Goal: Check status: Verify the current state of an ongoing process or item

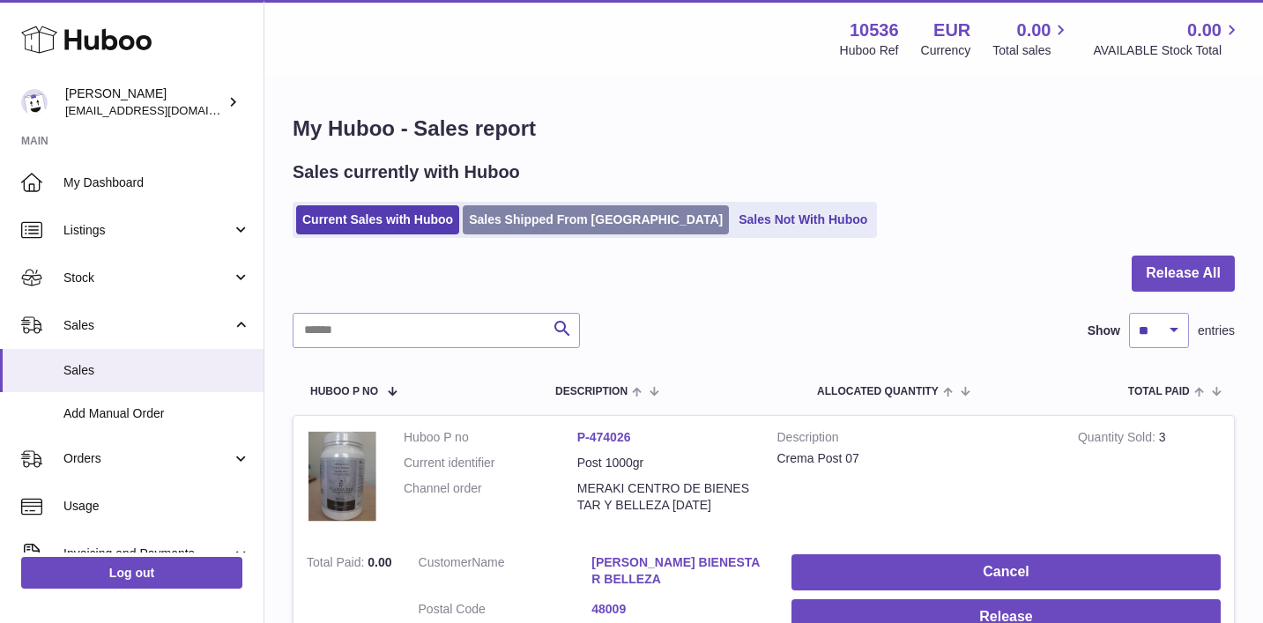
click at [535, 219] on link "Sales Shipped From Huboo" at bounding box center [596, 219] width 266 height 29
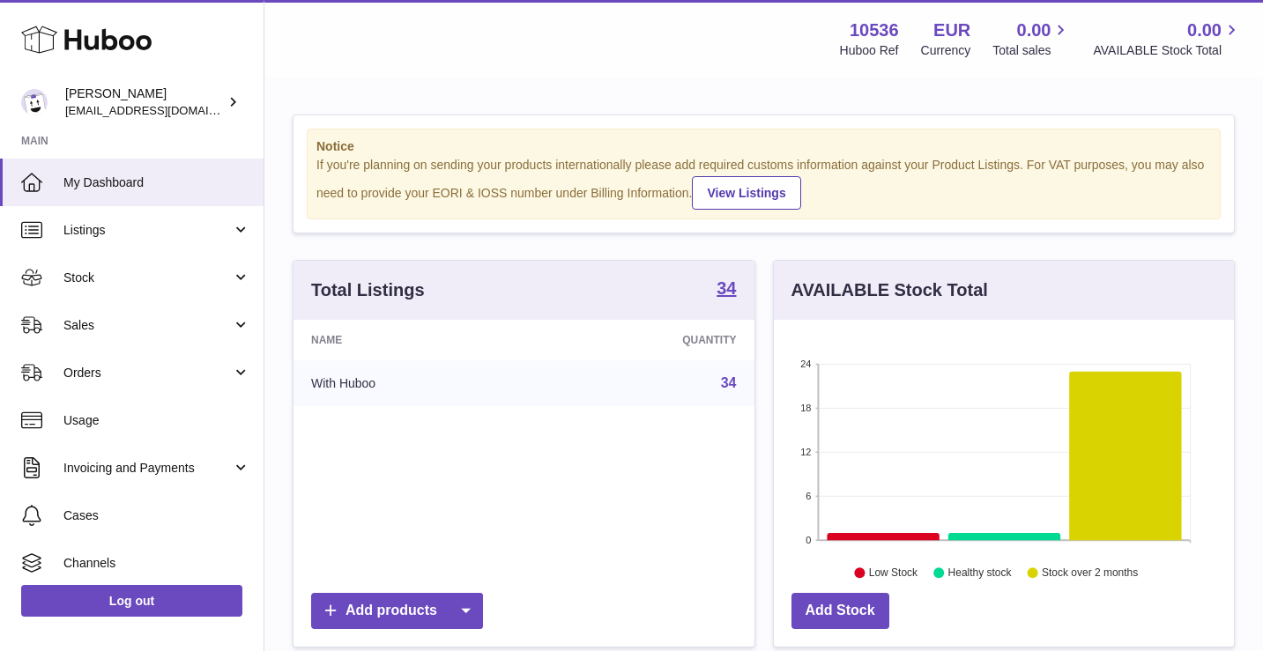
scroll to position [275, 460]
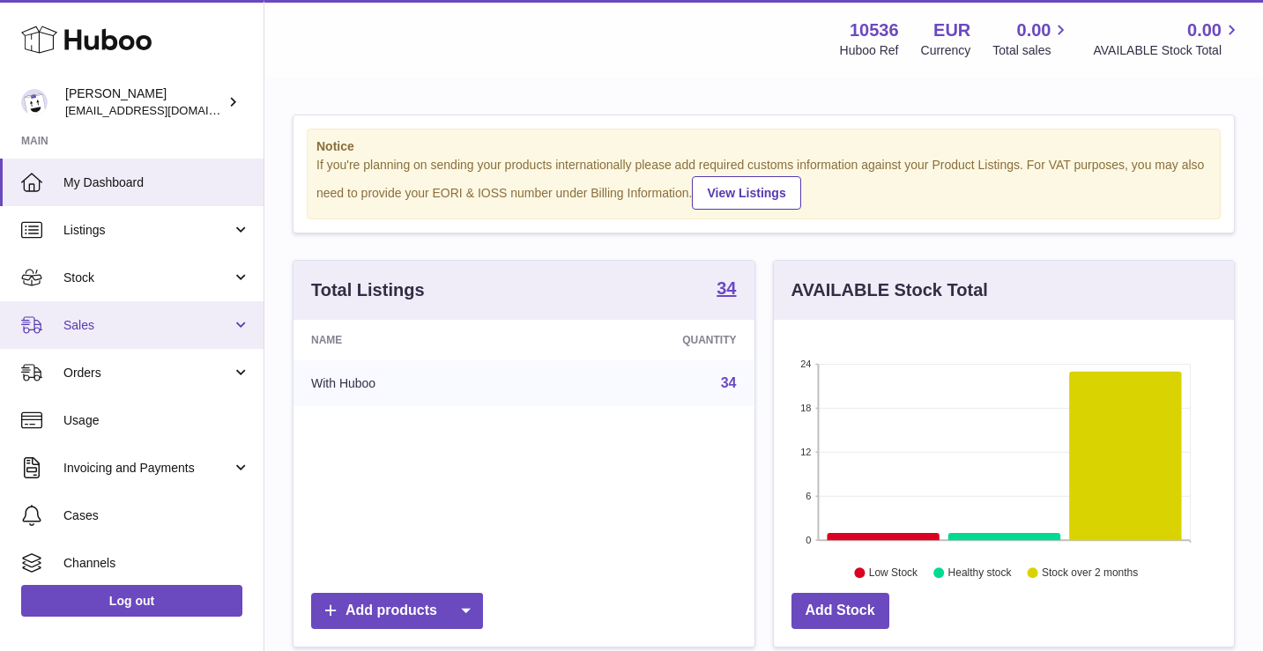
click at [76, 330] on span "Sales" at bounding box center [147, 325] width 168 height 17
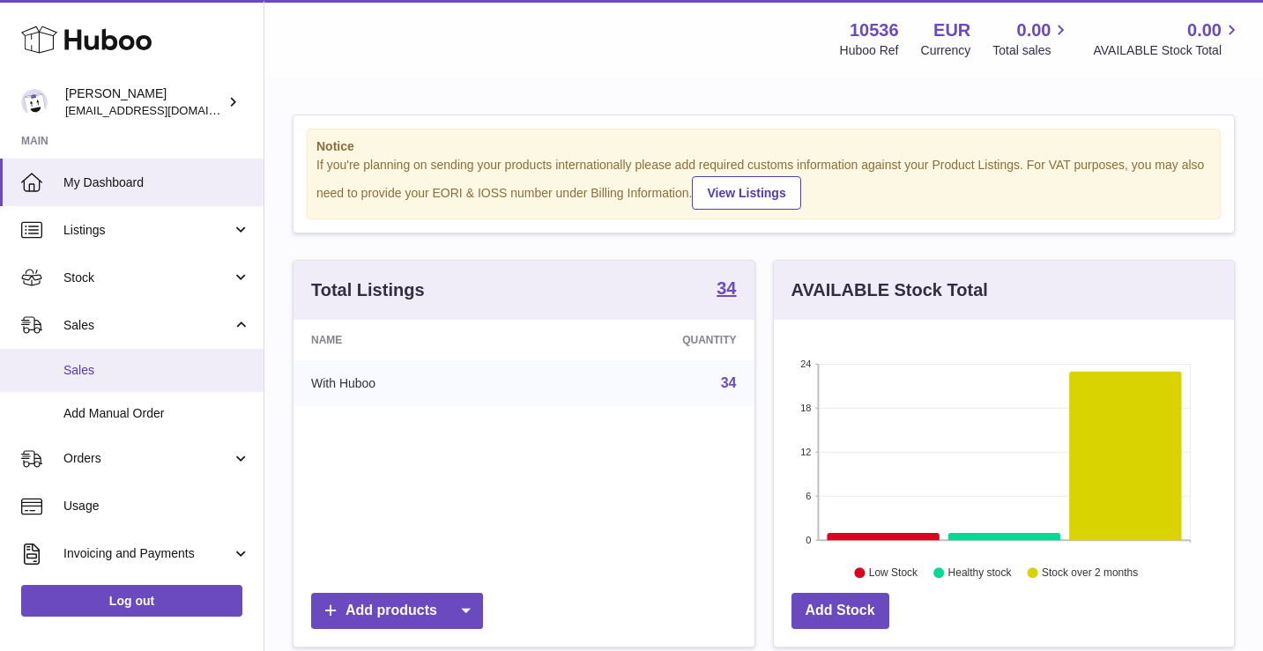
click at [90, 367] on span "Sales" at bounding box center [156, 370] width 187 height 17
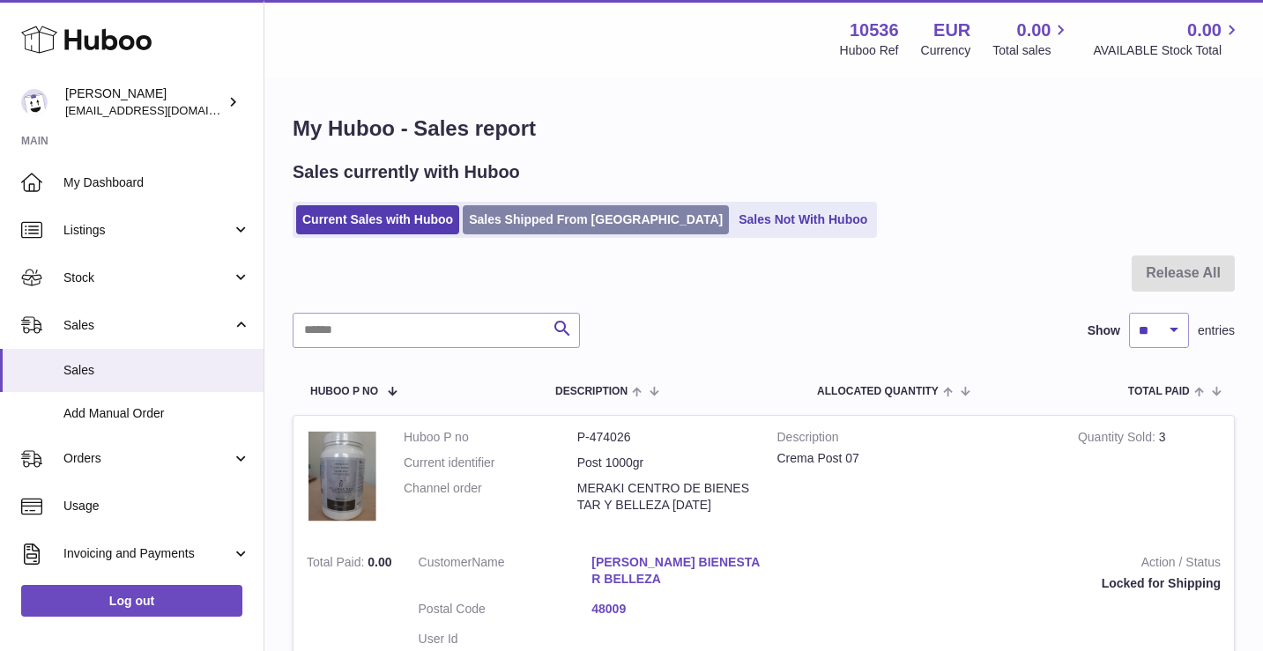
click at [589, 208] on link "Sales Shipped From [GEOGRAPHIC_DATA]" at bounding box center [596, 219] width 266 height 29
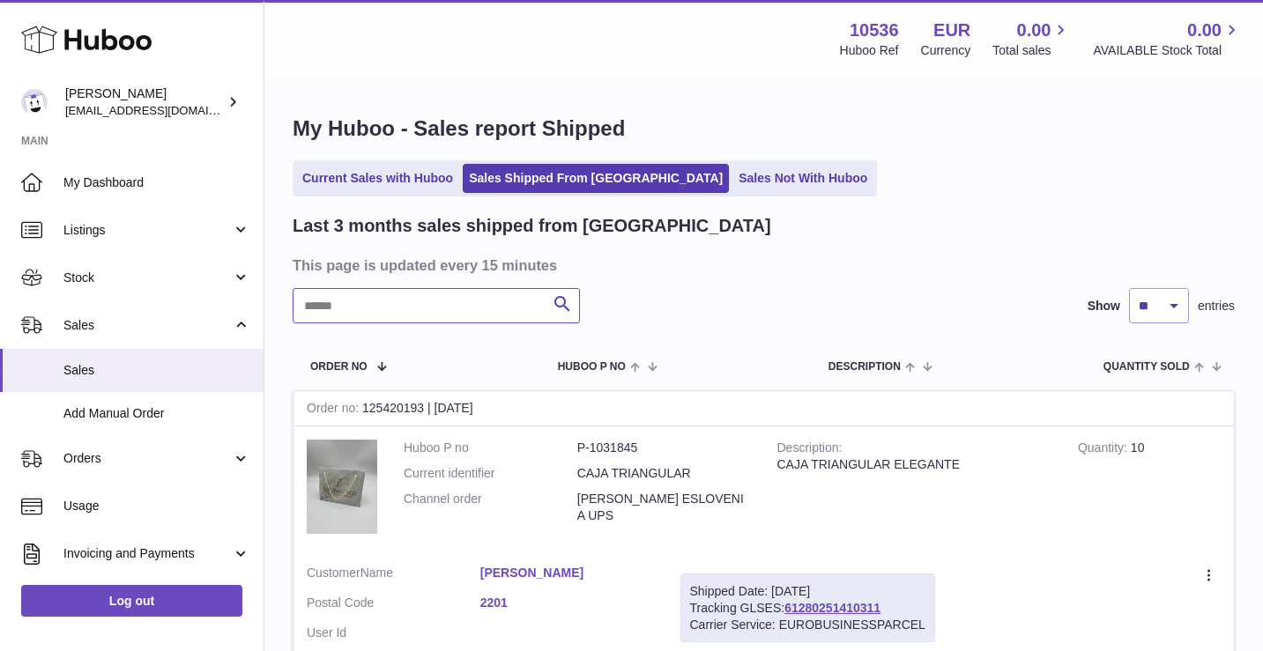
click at [517, 294] on input "text" at bounding box center [436, 305] width 287 height 35
type input "*****"
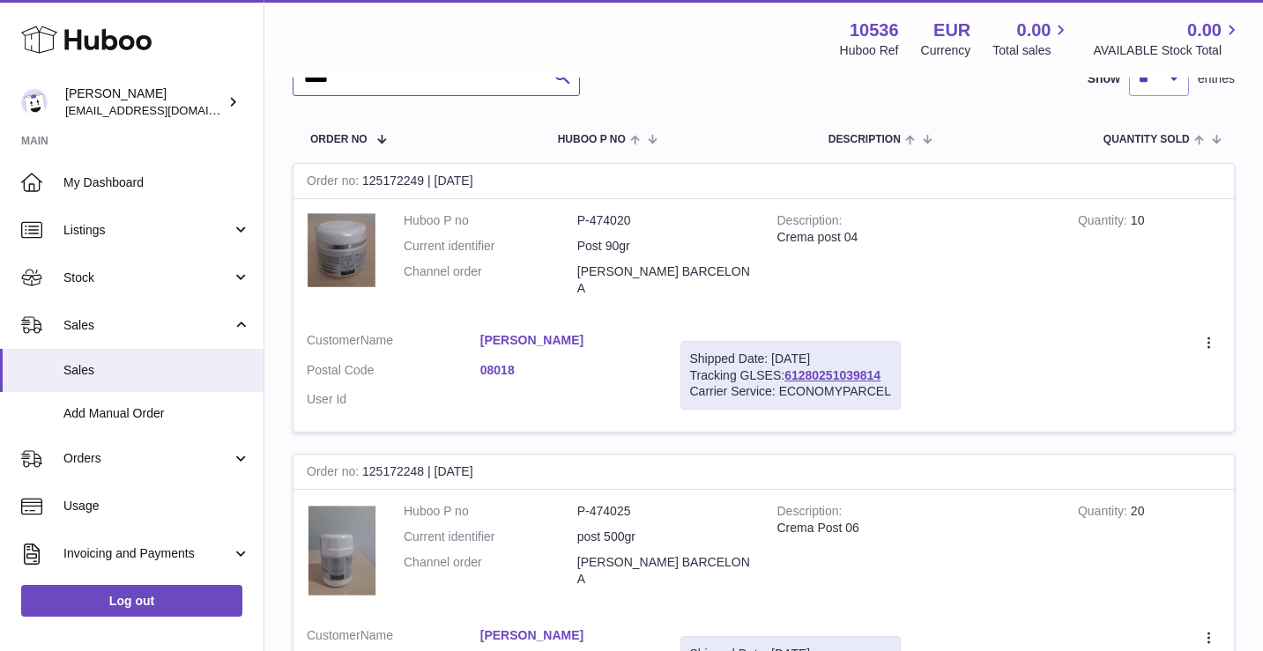
scroll to position [422, 0]
